Goal: Navigation & Orientation: Find specific page/section

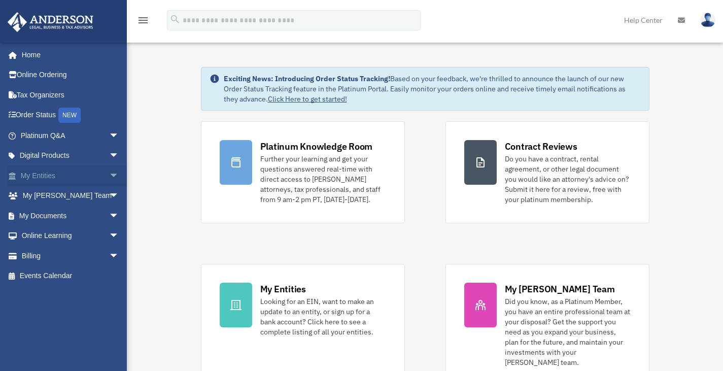
click at [86, 178] on link "My Entities arrow_drop_down" at bounding box center [70, 175] width 127 height 20
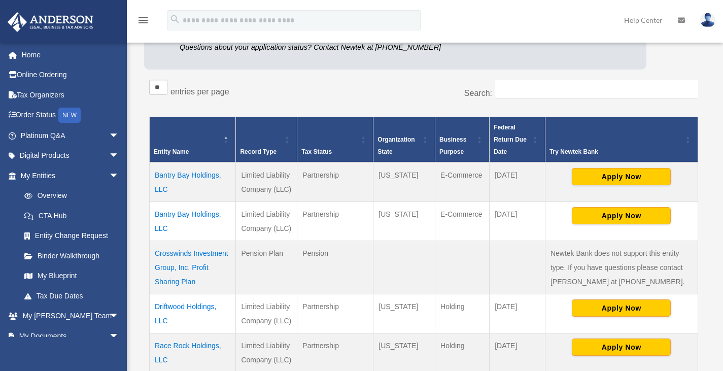
scroll to position [152, 0]
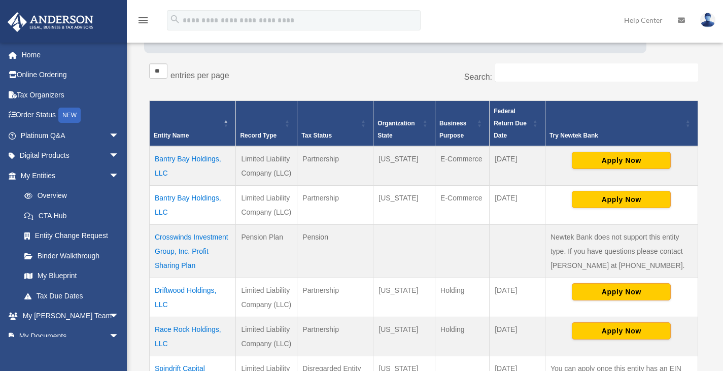
click at [201, 196] on td "Bantry Bay Holdings, LLC" at bounding box center [193, 205] width 86 height 39
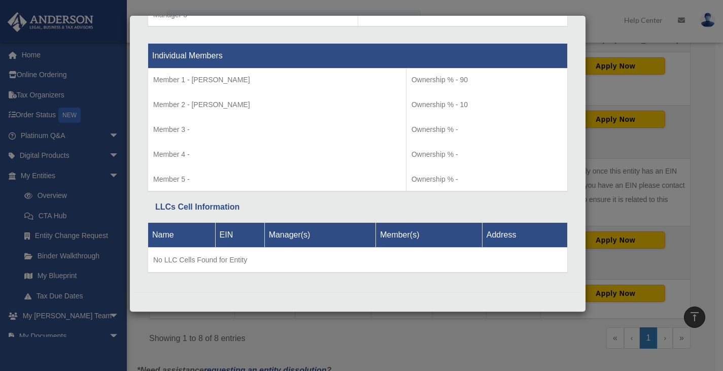
scroll to position [658, 0]
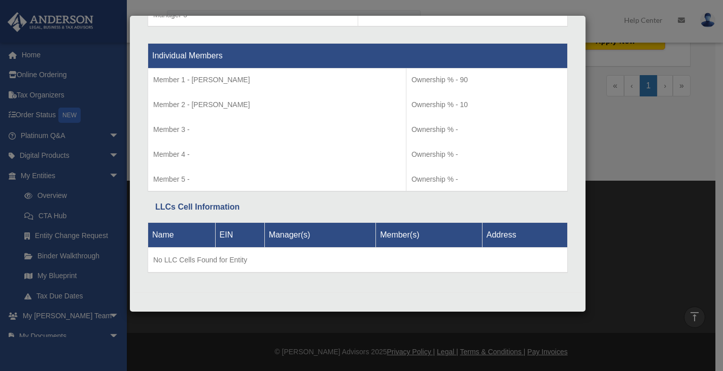
click at [347, 322] on div "Details × Articles Sent Organizational Date" at bounding box center [361, 185] width 723 height 371
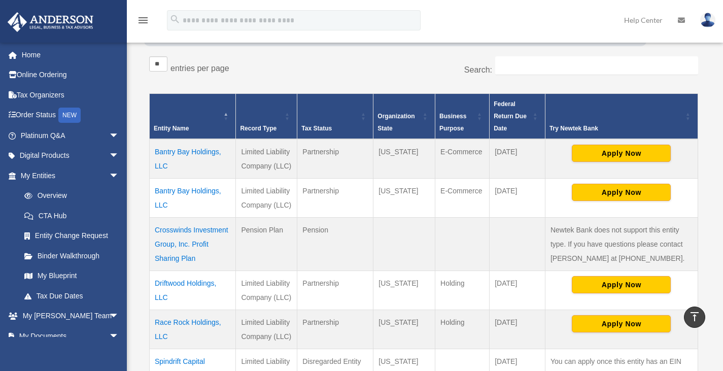
scroll to position [131, 0]
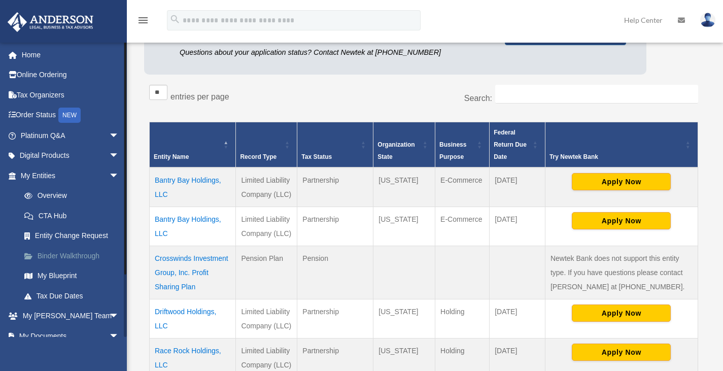
click at [68, 255] on link "Binder Walkthrough" at bounding box center [74, 256] width 120 height 20
